Goal: Task Accomplishment & Management: Manage account settings

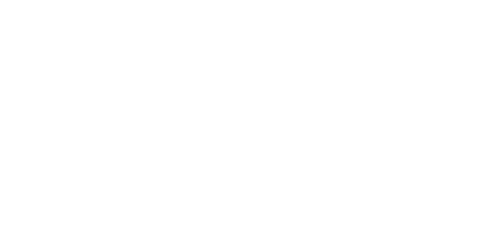
click at [109, 0] on html at bounding box center [244, 0] width 489 height 0
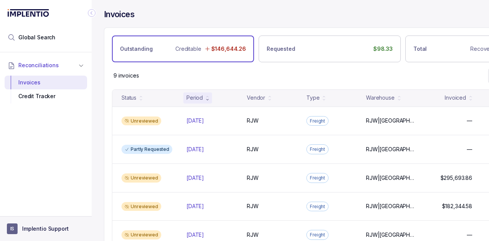
click at [65, 223] on aside "IS Implentio Support" at bounding box center [46, 228] width 92 height 25
click at [69, 226] on button "IS Implentio Support" at bounding box center [46, 228] width 78 height 11
click at [66, 213] on p "Logout" at bounding box center [50, 212] width 63 height 8
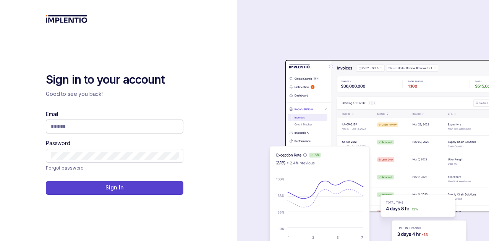
click at [84, 120] on span at bounding box center [114, 126] width 137 height 14
click at [86, 124] on input "Email" at bounding box center [115, 127] width 128 height 8
type input "**********"
